Goal: Find specific page/section: Find specific page/section

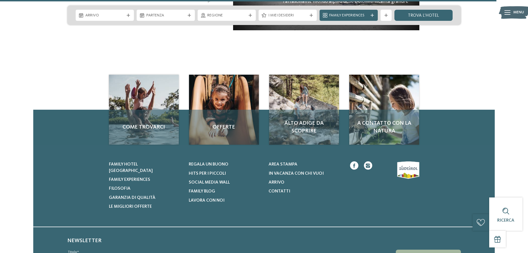
scroll to position [2596, 0]
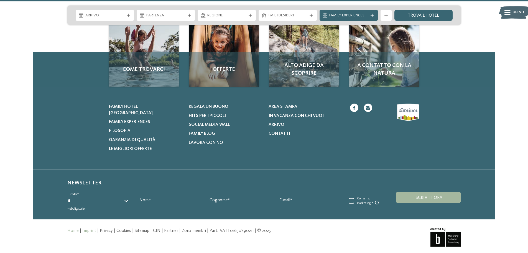
click at [92, 228] on link "Imprint" at bounding box center [89, 230] width 14 height 4
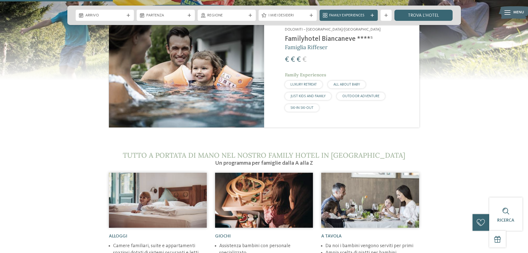
scroll to position [544, 0]
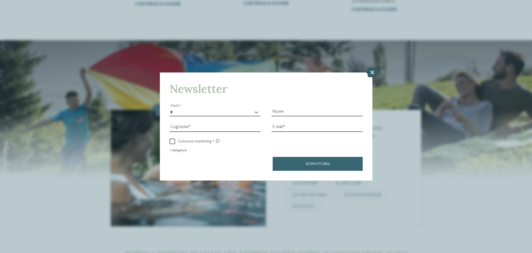
click at [337, 70] on icon at bounding box center [372, 72] width 12 height 10
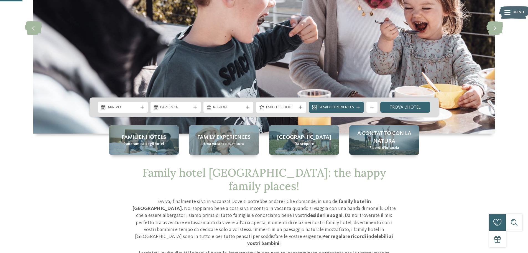
scroll to position [111, 0]
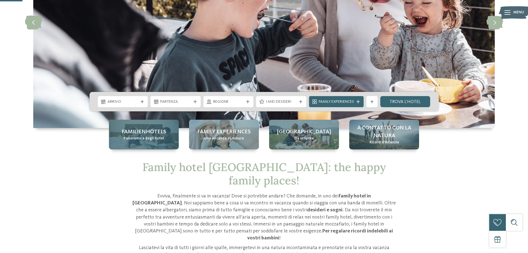
click at [149, 127] on div "Familienhotels Panoramica degli hotel" at bounding box center [144, 134] width 70 height 30
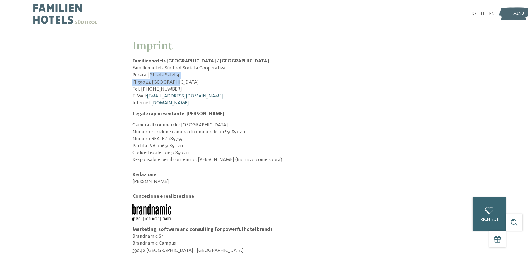
drag, startPoint x: 149, startPoint y: 74, endPoint x: 176, endPoint y: 80, distance: 28.0
copy div "Strada Satzl 4 IT-39042 Bressanone"
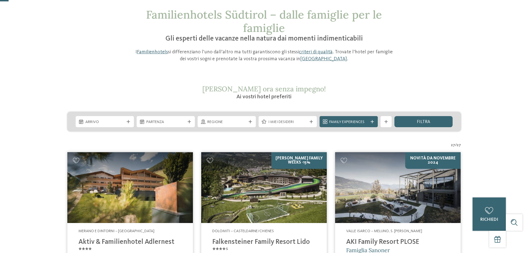
scroll to position [83, 0]
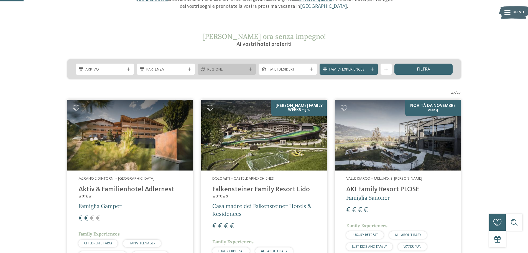
click at [249, 68] on icon at bounding box center [250, 68] width 3 height 3
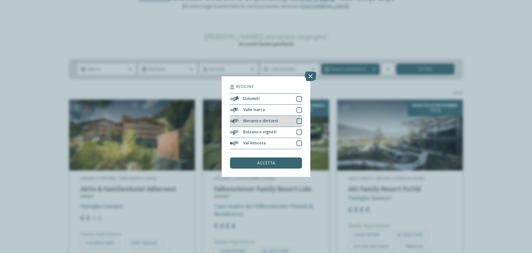
click at [299, 118] on div at bounding box center [300, 121] width 6 height 6
click at [301, 129] on div "Bolzano e vigneti" at bounding box center [266, 132] width 72 height 11
click at [298, 144] on div at bounding box center [300, 143] width 6 height 6
click at [275, 165] on div "accetta" at bounding box center [266, 162] width 72 height 11
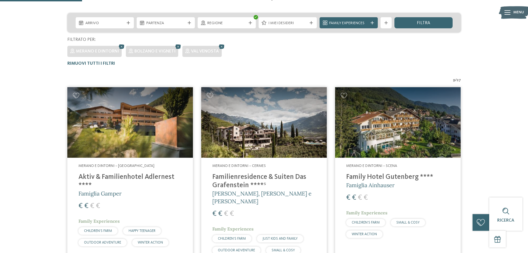
scroll to position [126, 0]
